Goal: Communication & Community: Participate in discussion

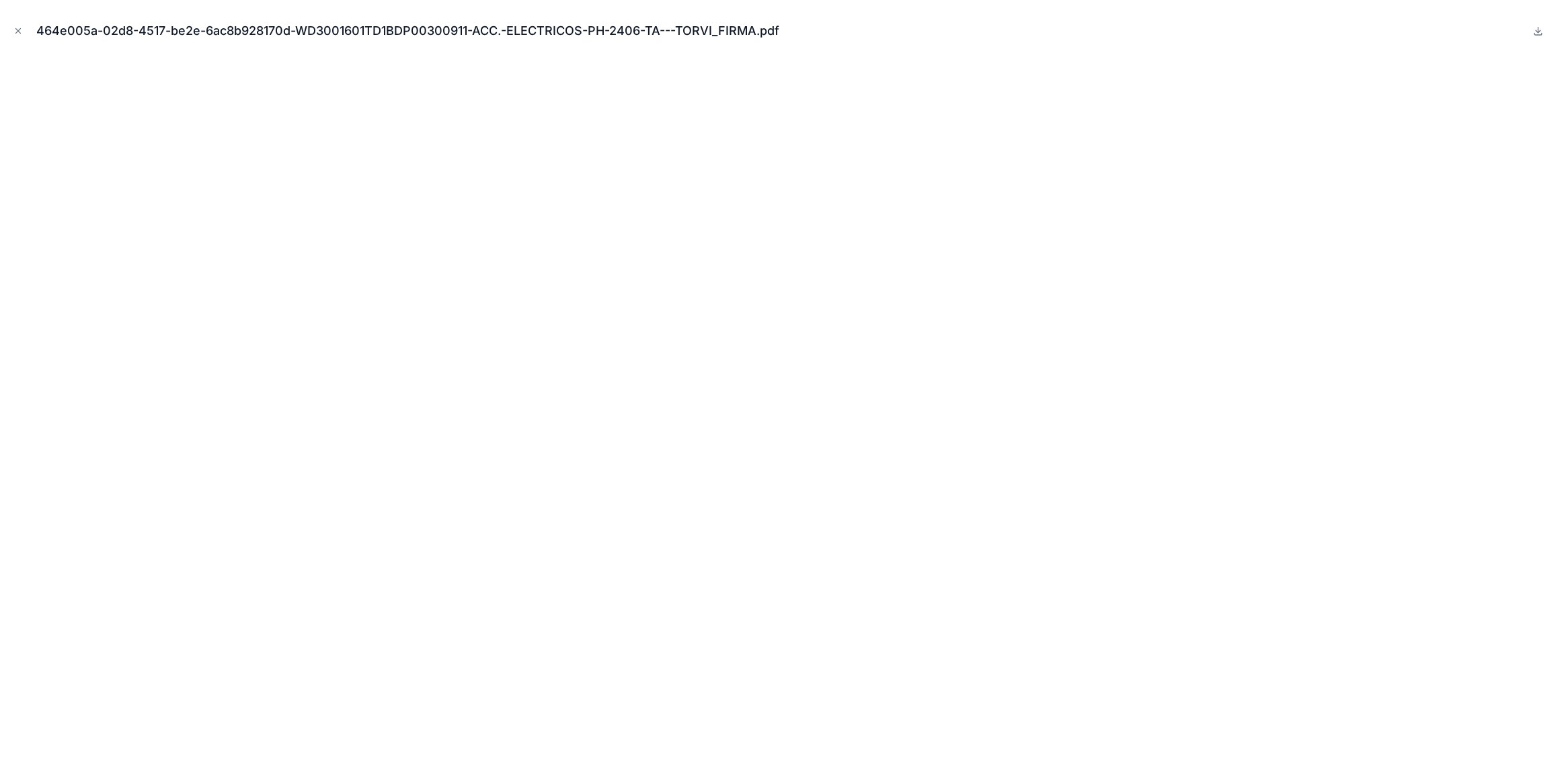
scroll to position [756, 0]
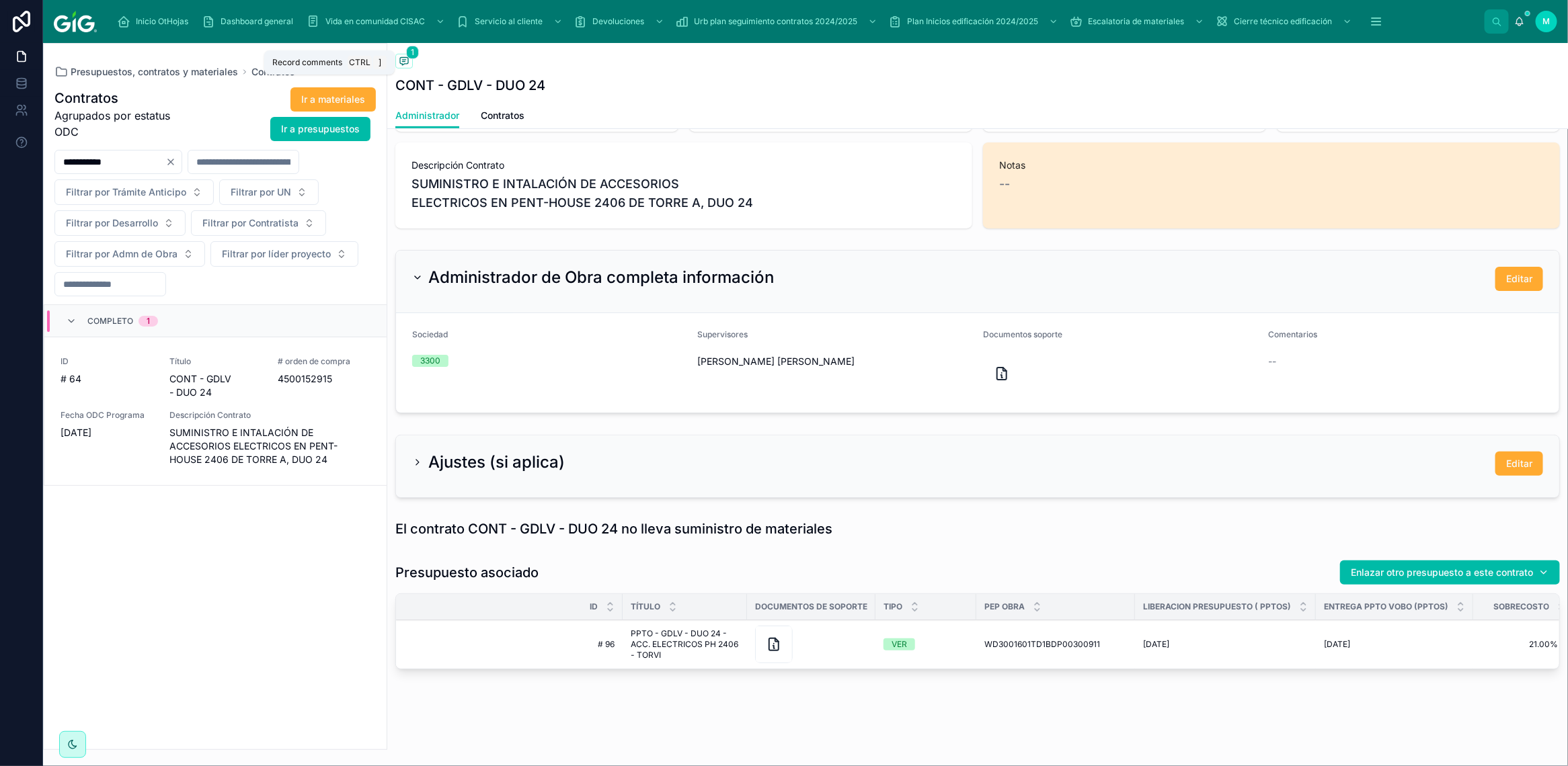
click at [405, 60] on icon at bounding box center [403, 60] width 4 height 0
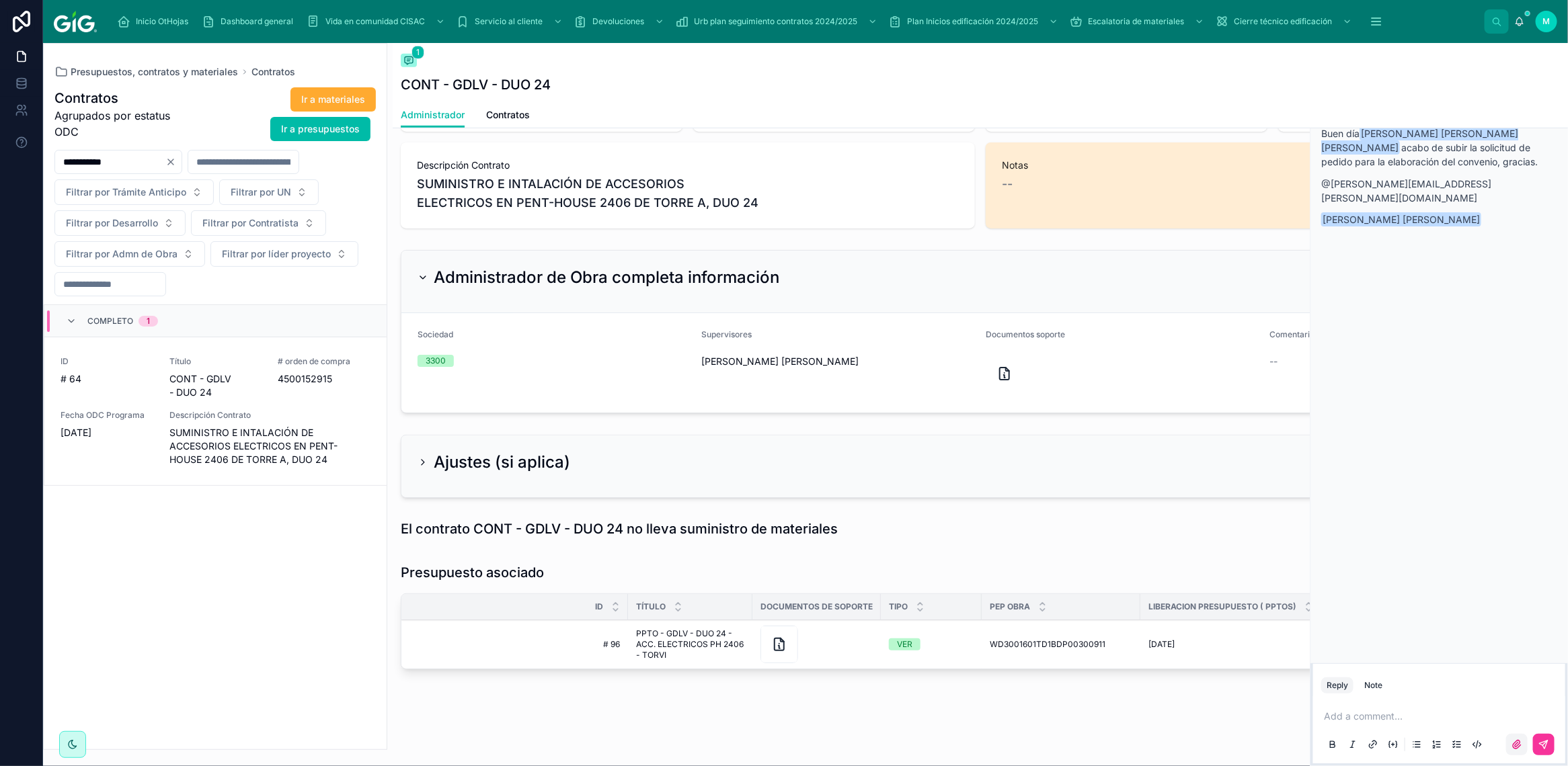
click at [1522, 744] on icon at bounding box center [1517, 744] width 11 height 11
click at [0, 0] on input "file" at bounding box center [0, 0] width 0 height 0
click at [1352, 717] on p at bounding box center [1442, 716] width 236 height 13
click at [1373, 687] on span "[EMAIL_ADDRESS][PERSON_NAME][DOMAIN_NAME]" at bounding box center [1467, 694] width 240 height 13
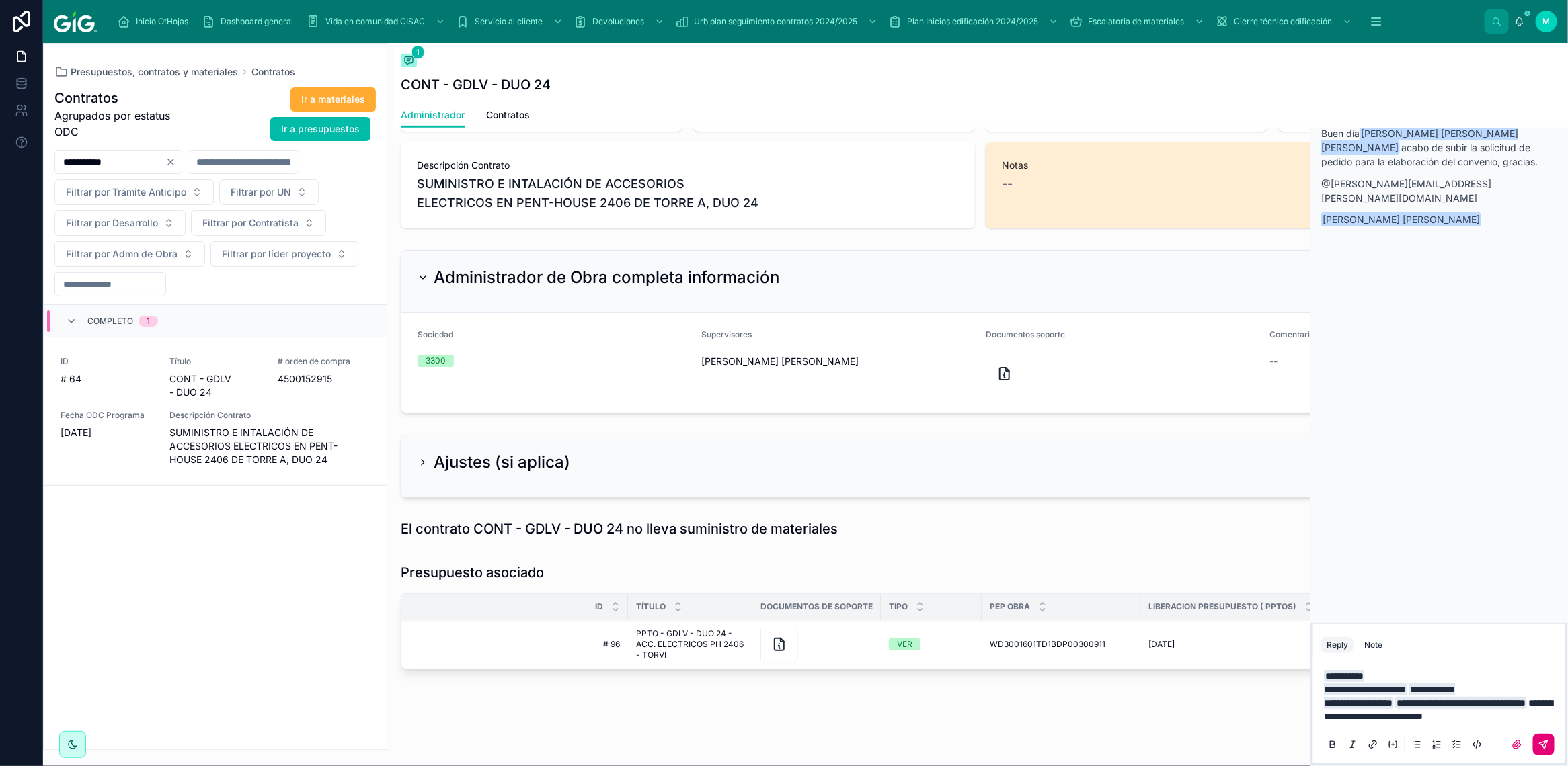
click at [1548, 743] on icon at bounding box center [1543, 744] width 8 height 8
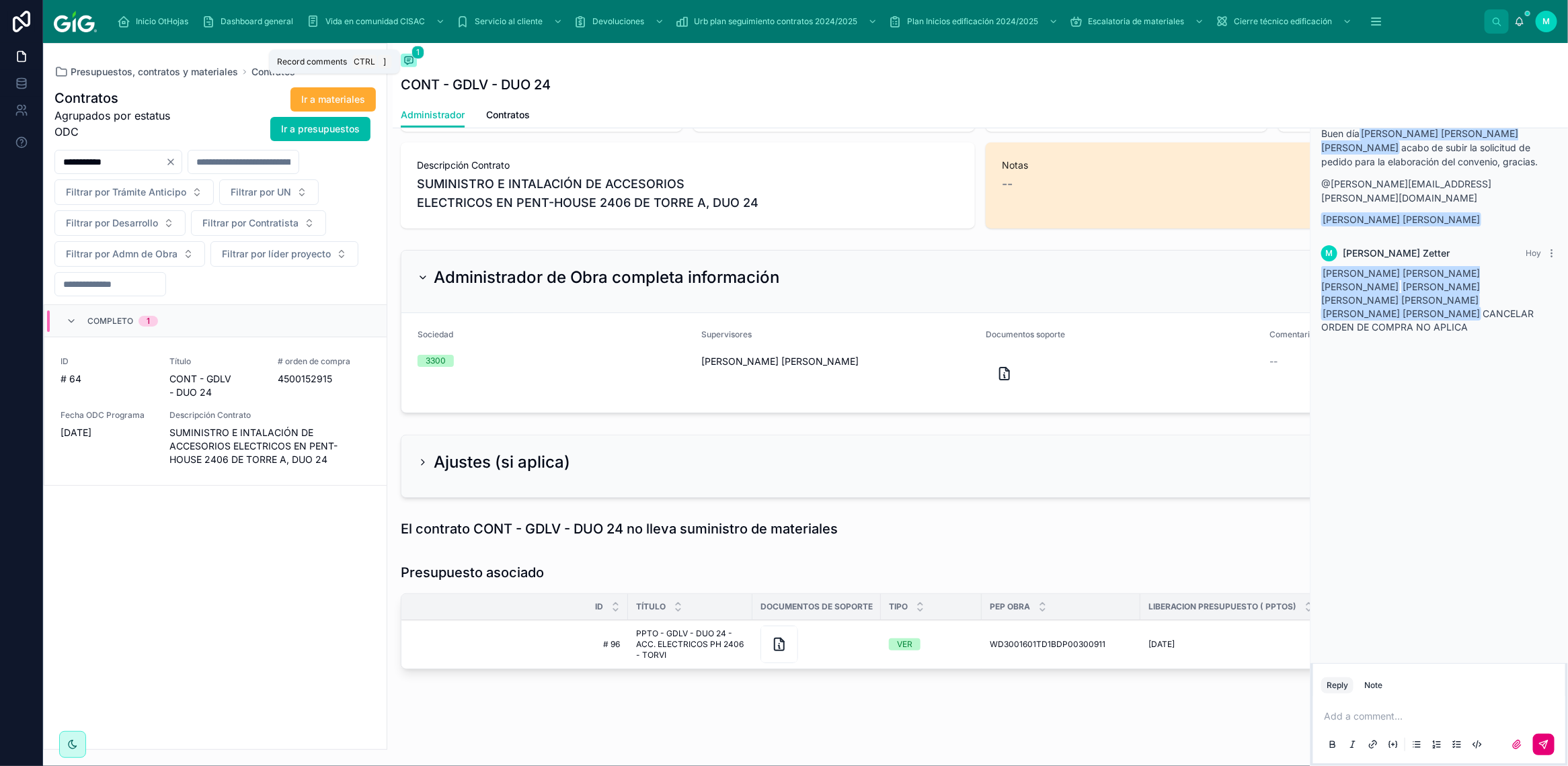
click at [403, 67] on button "1" at bounding box center [408, 62] width 16 height 16
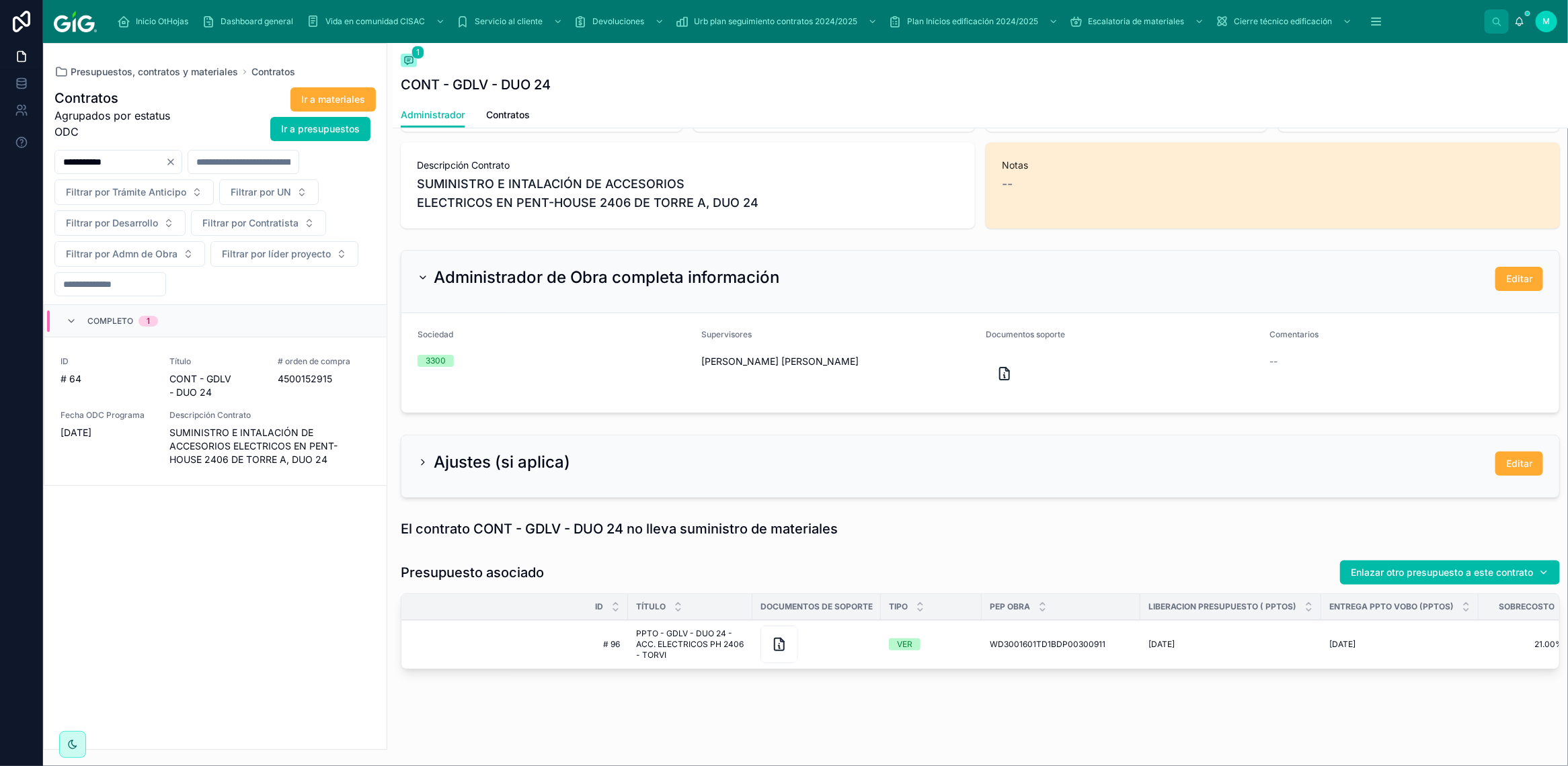
scroll to position [89, 0]
